Goal: Task Accomplishment & Management: Use online tool/utility

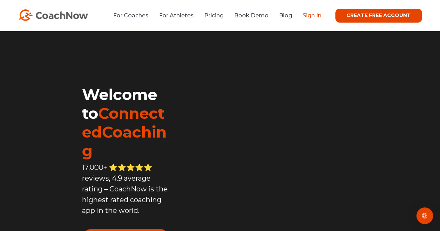
drag, startPoint x: 0, startPoint y: 0, endPoint x: 313, endPoint y: 15, distance: 313.5
click at [313, 15] on link "Sign In" at bounding box center [312, 15] width 19 height 7
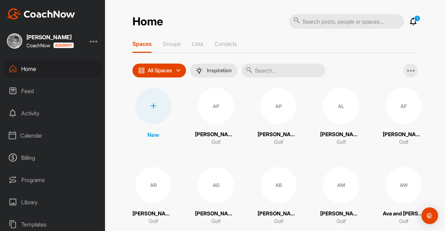
click at [148, 113] on div at bounding box center [153, 106] width 36 height 36
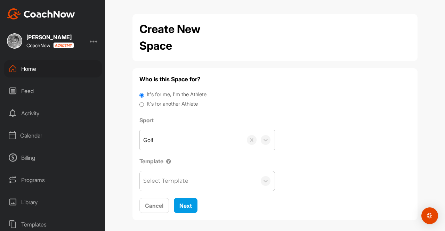
click at [140, 104] on input "It's for another Athlete" at bounding box center [142, 104] width 5 height 9
radio input "true"
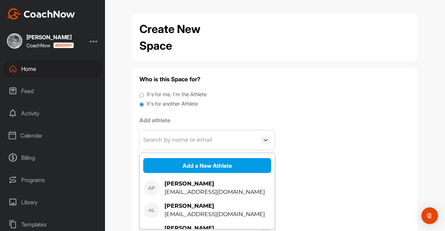
click at [157, 139] on div "Search by name or email" at bounding box center [177, 140] width 69 height 8
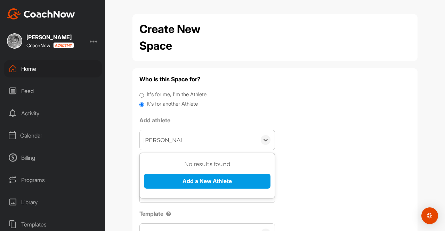
type input "[PERSON_NAME]"
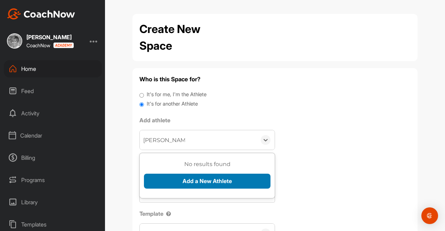
click at [196, 180] on button "Add a New Athlete" at bounding box center [207, 181] width 127 height 15
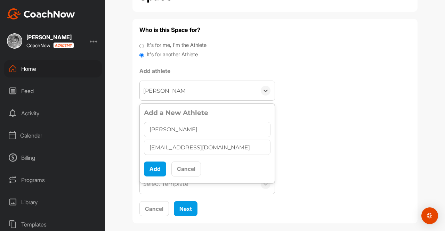
scroll to position [57, 0]
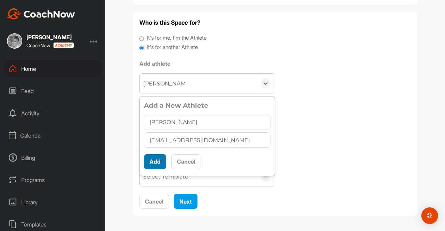
type input "simondesnoo@icloud.com"
click at [153, 160] on button "Add" at bounding box center [155, 161] width 22 height 15
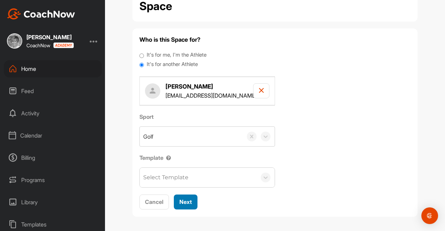
click at [182, 201] on span "Next" at bounding box center [186, 202] width 13 height 7
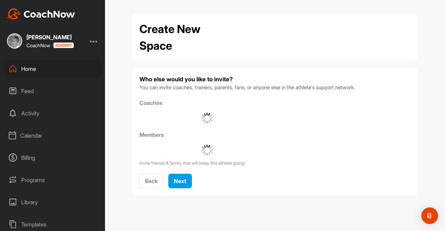
scroll to position [0, 0]
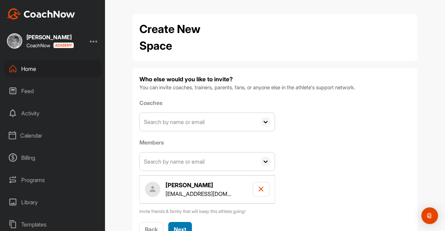
click at [177, 227] on span "Next" at bounding box center [180, 229] width 13 height 7
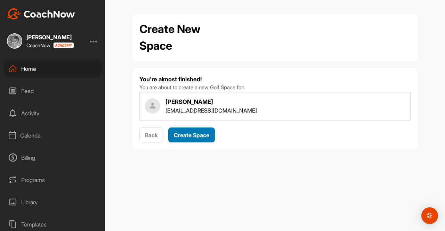
click at [196, 135] on span "Create Space" at bounding box center [191, 135] width 35 height 7
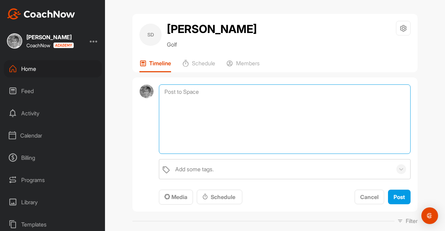
click at [178, 92] on textarea at bounding box center [285, 120] width 252 height 70
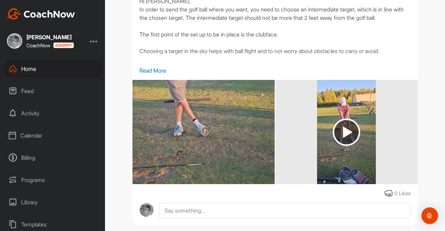
scroll to position [397, 0]
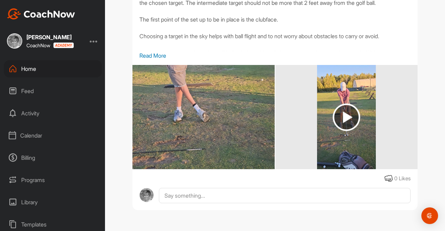
click at [200, 122] on img at bounding box center [204, 117] width 142 height 253
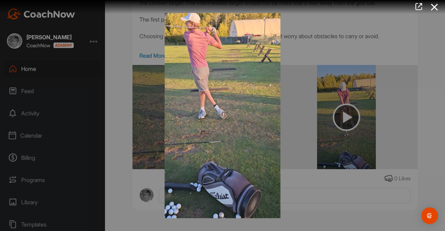
click at [287, 127] on img at bounding box center [223, 116] width 130 height 220
click at [339, 215] on div at bounding box center [222, 115] width 445 height 231
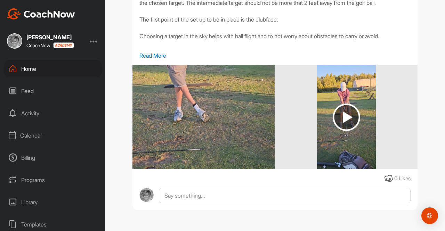
click at [347, 116] on img at bounding box center [346, 117] width 27 height 27
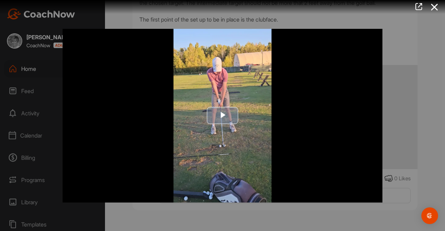
click at [223, 116] on span "Video Player" at bounding box center [223, 116] width 0 height 0
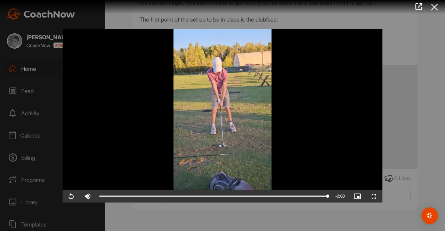
click at [435, 5] on icon at bounding box center [435, 7] width 16 height 13
